Goal: Task Accomplishment & Management: Manage account settings

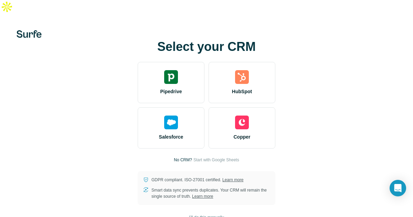
click at [208, 215] on span "I’ll do this manually" at bounding box center [206, 218] width 35 height 6
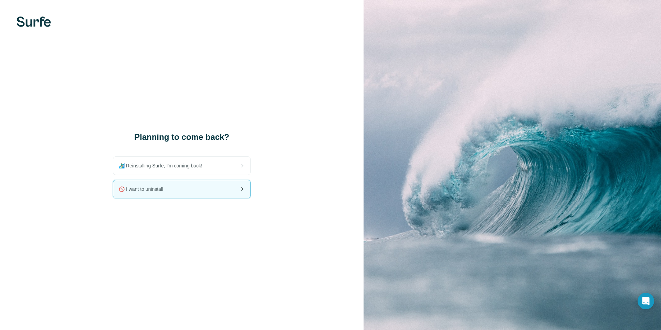
click at [178, 189] on div "🚫 I want to uninstall" at bounding box center [181, 189] width 137 height 18
